Goal: Ask a question

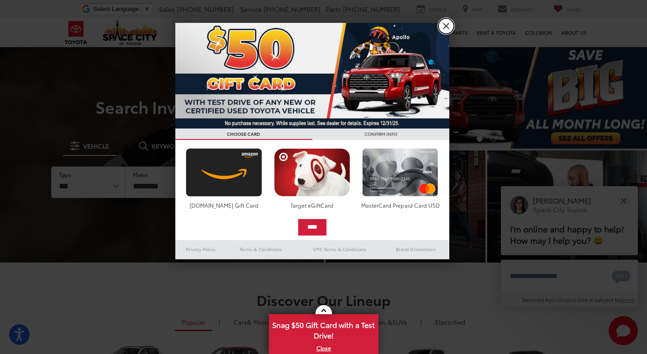
click at [445, 23] on link "X" at bounding box center [447, 26] width 16 height 16
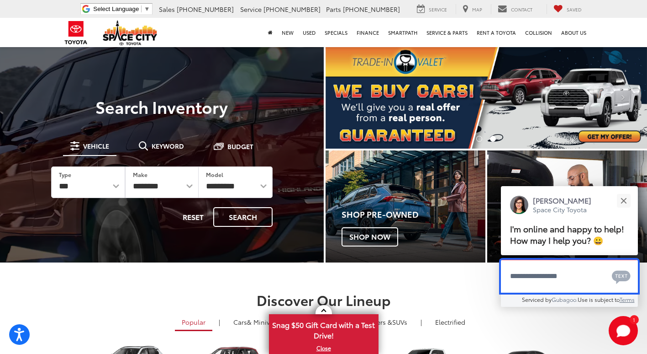
click at [523, 278] on textarea "Type your message" at bounding box center [569, 276] width 137 height 33
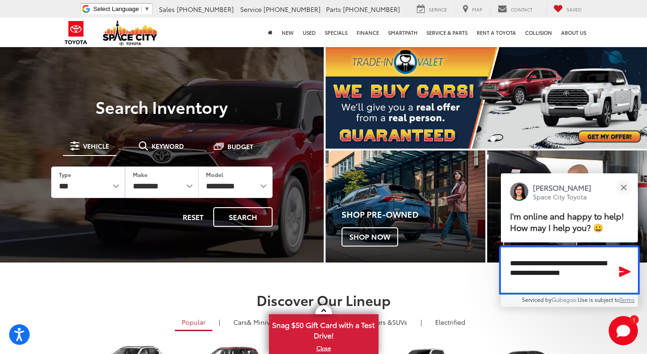
type textarea "**********"
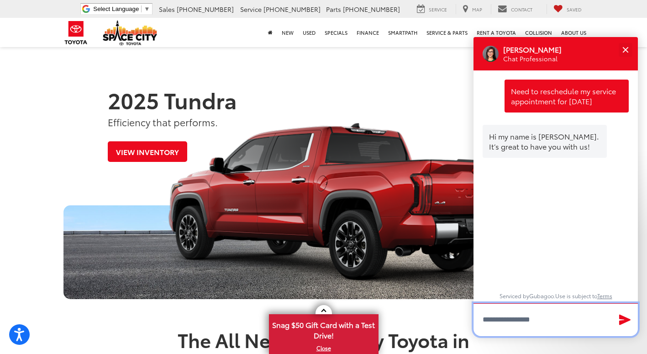
scroll to position [376, 0]
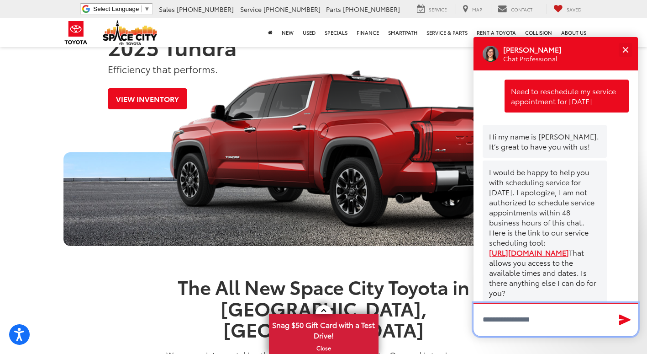
scroll to position [64, 0]
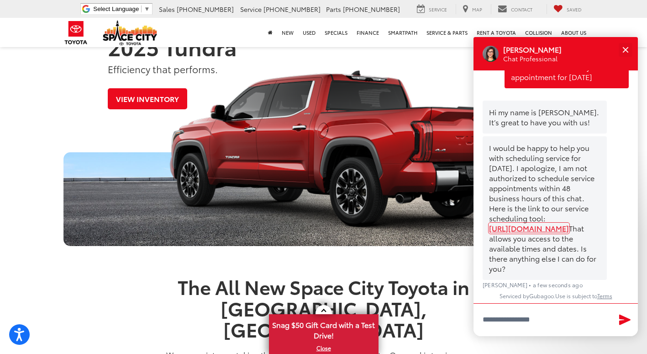
click at [505, 223] on link "[URL][DOMAIN_NAME]" at bounding box center [529, 228] width 80 height 10
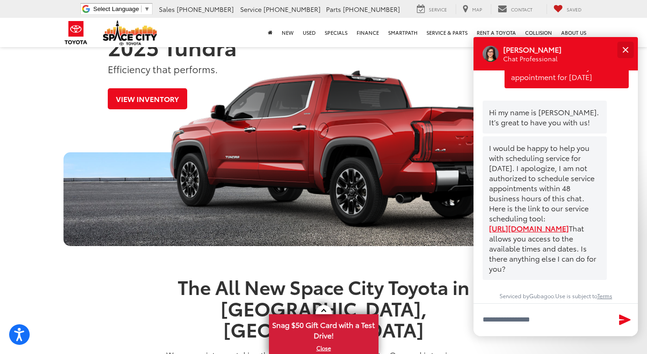
click at [623, 47] on div "Close" at bounding box center [626, 50] width 6 height 6
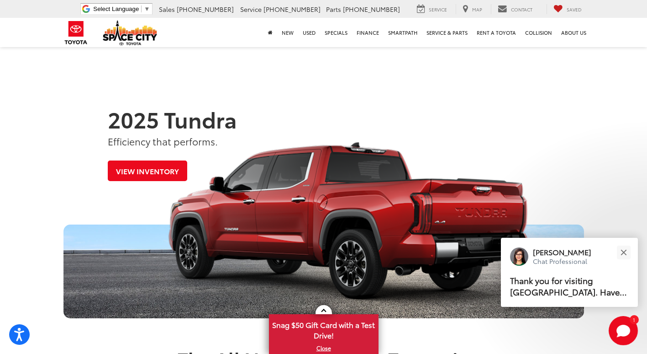
scroll to position [447, 0]
